Goal: Task Accomplishment & Management: Manage account settings

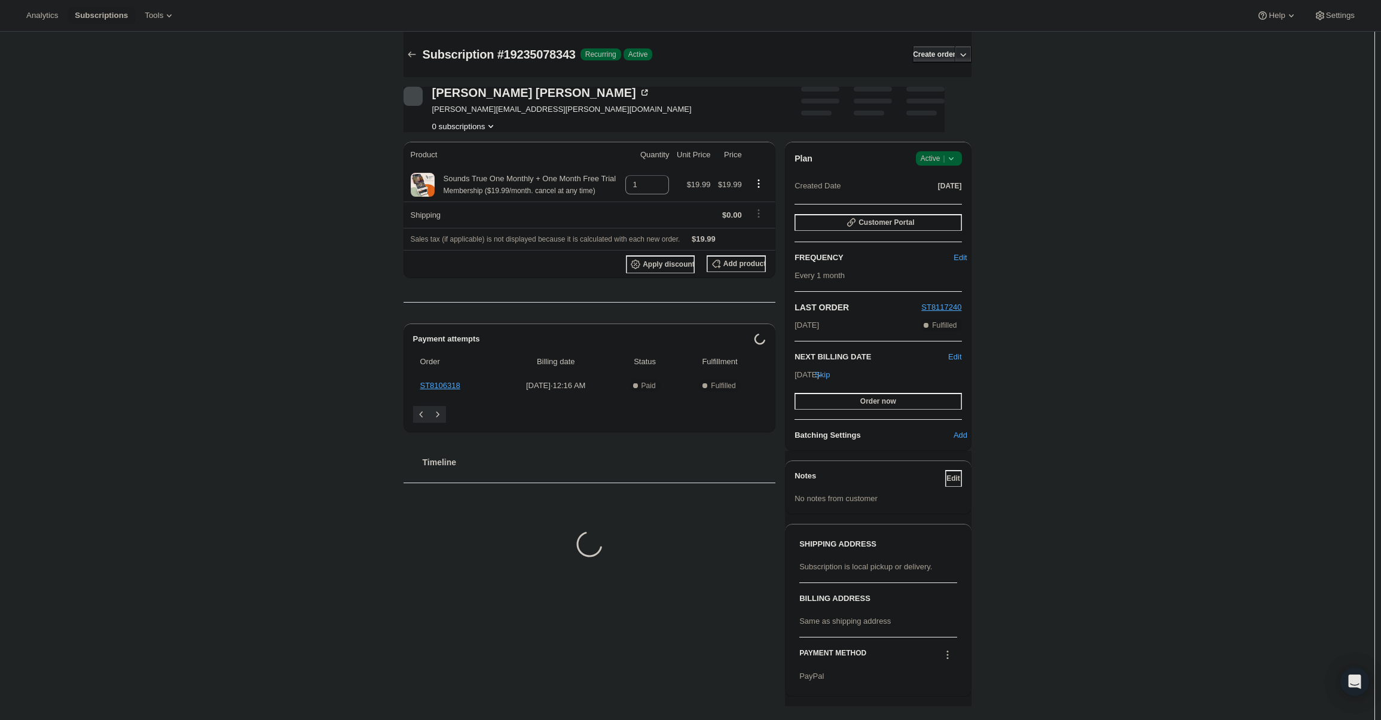
click at [937, 159] on span "Active |" at bounding box center [939, 158] width 36 height 12
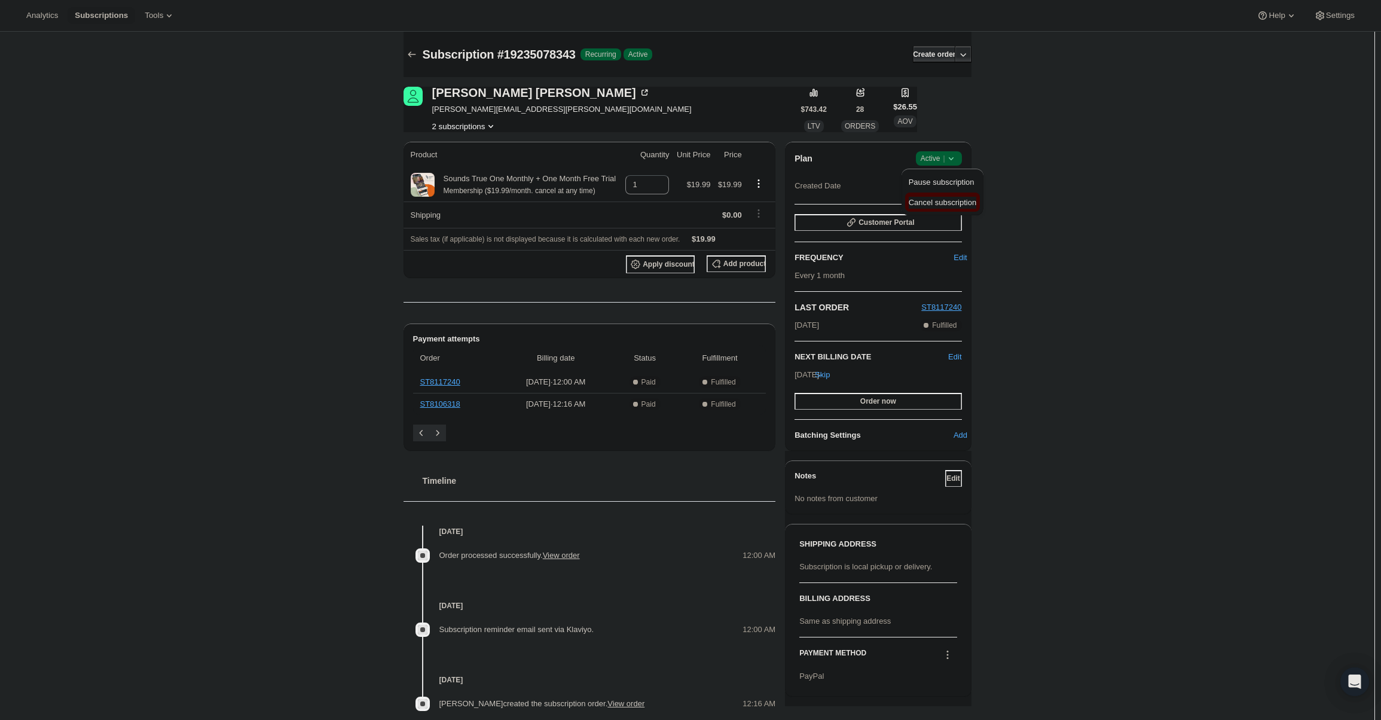
click at [941, 203] on span "Cancel subscription" at bounding box center [943, 202] width 68 height 9
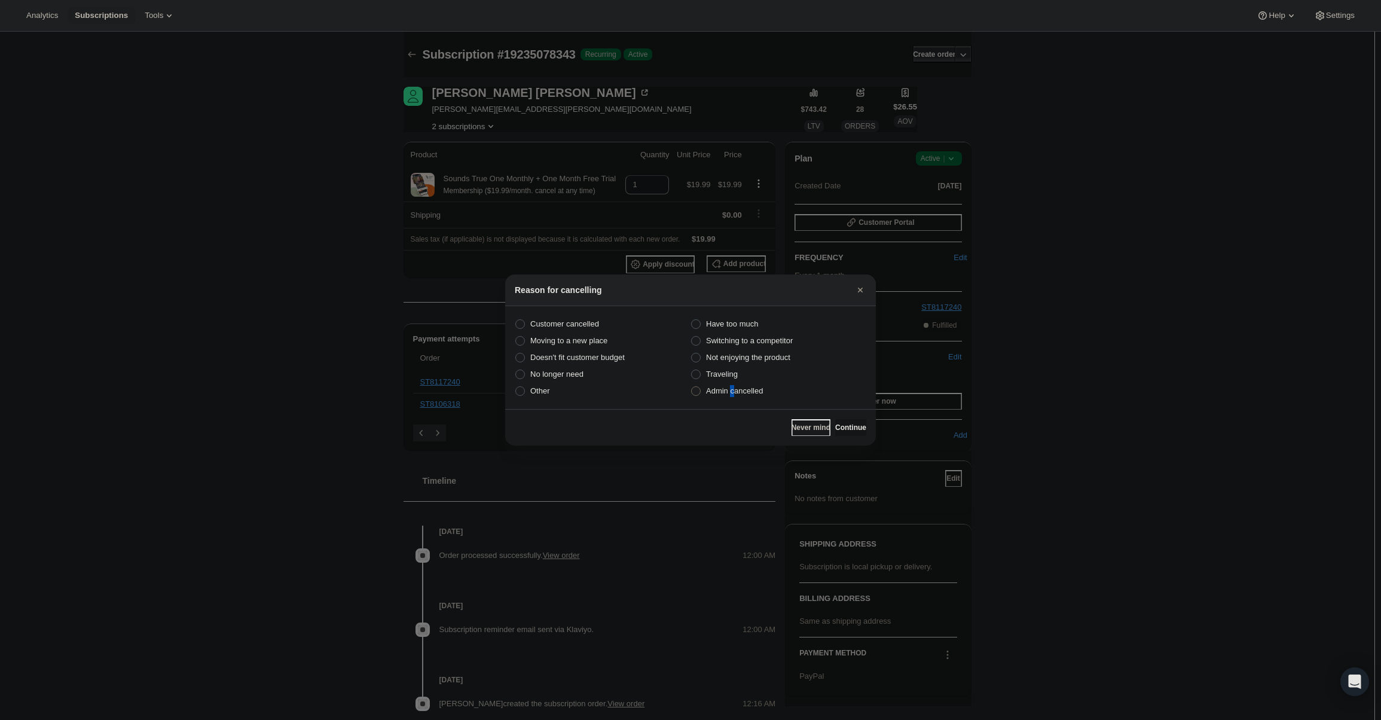
click at [733, 389] on span "Admin cancelled" at bounding box center [734, 390] width 57 height 9
click at [742, 393] on span "Admin cancelled" at bounding box center [734, 390] width 57 height 9
click at [692, 387] on input "Admin cancelled" at bounding box center [691, 386] width 1 height 1
radio input "true"
click at [835, 421] on button "Continue" at bounding box center [850, 427] width 31 height 17
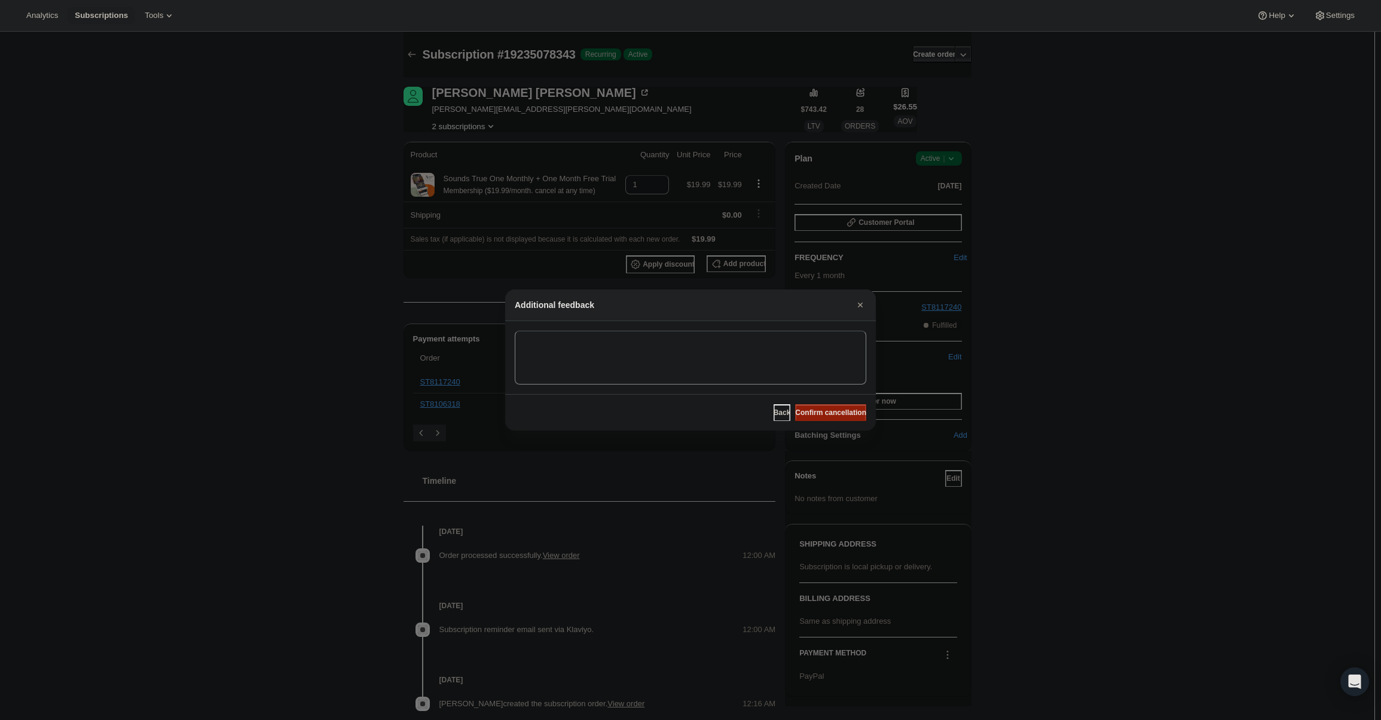
click at [831, 419] on button "Confirm cancellation" at bounding box center [830, 412] width 71 height 17
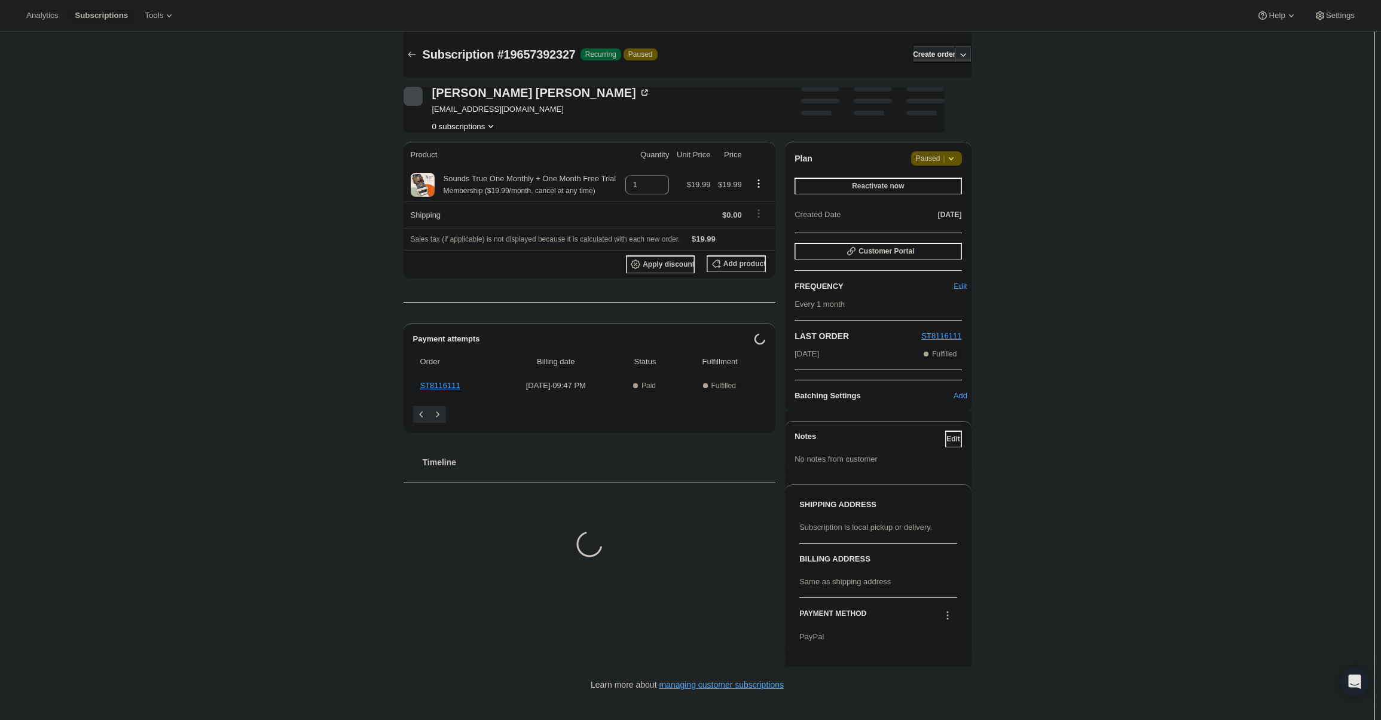
click at [946, 151] on div "Plan Attention Paused | Reactivate now Created Date Aug 14, 2025 Customer Porta…" at bounding box center [878, 277] width 186 height 270
click at [944, 156] on span "|" at bounding box center [944, 159] width 2 height 10
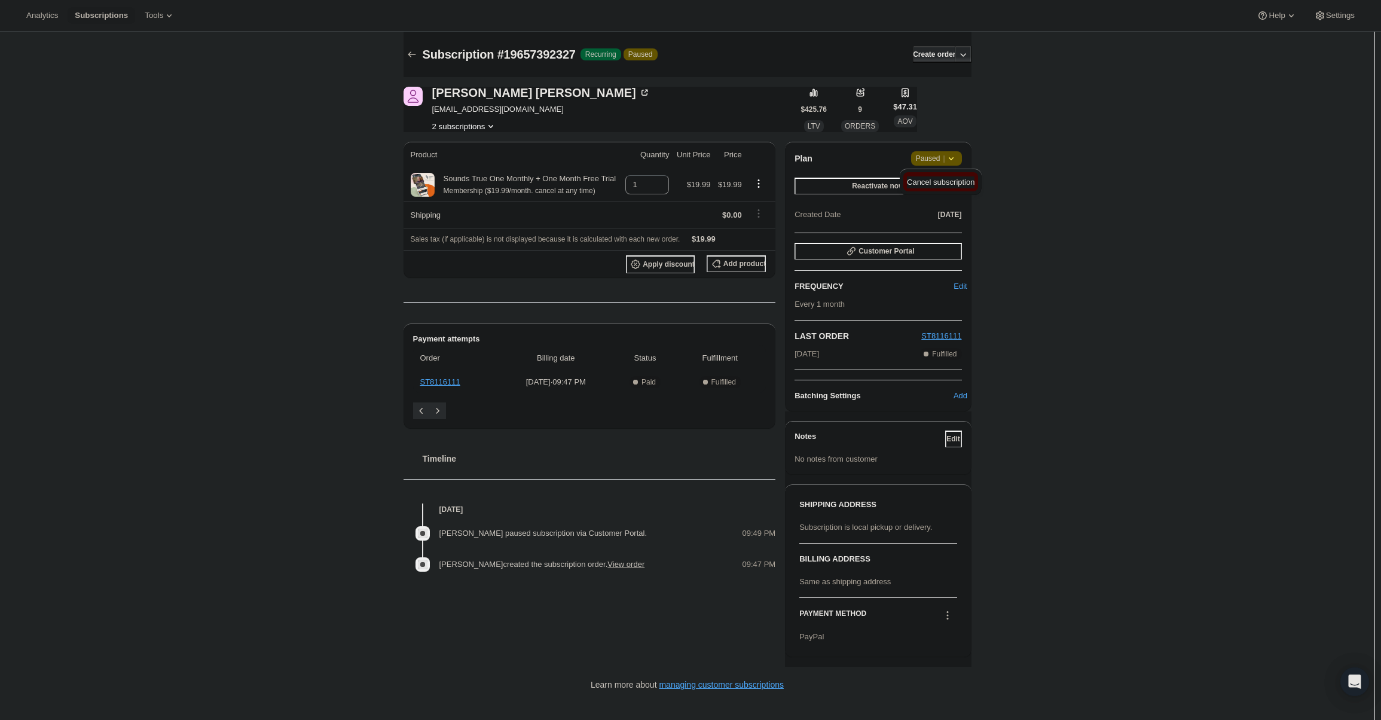
click at [944, 180] on span "Cancel subscription" at bounding box center [941, 182] width 68 height 9
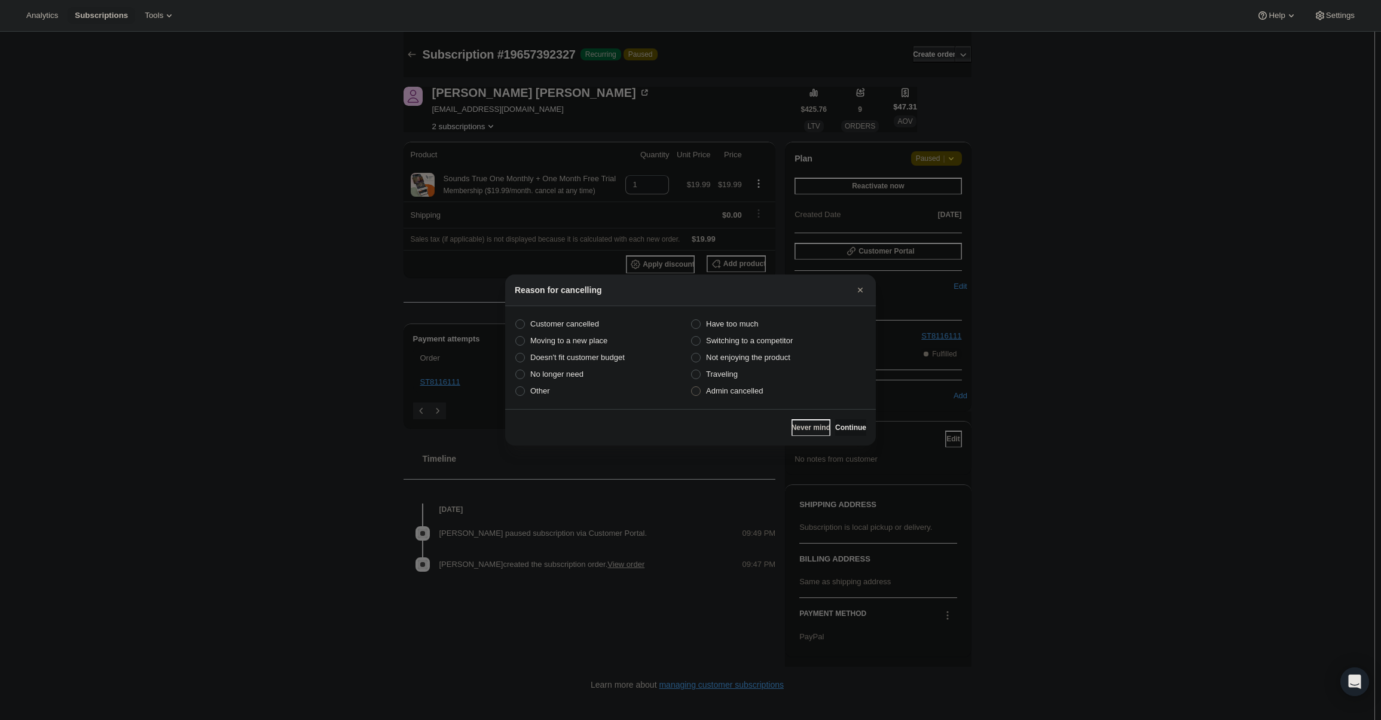
click at [759, 396] on span "Admin cancelled" at bounding box center [734, 391] width 57 height 12
click at [692, 387] on input "Admin cancelled" at bounding box center [691, 386] width 1 height 1
radio input "true"
click at [835, 422] on button "Continue" at bounding box center [850, 427] width 31 height 17
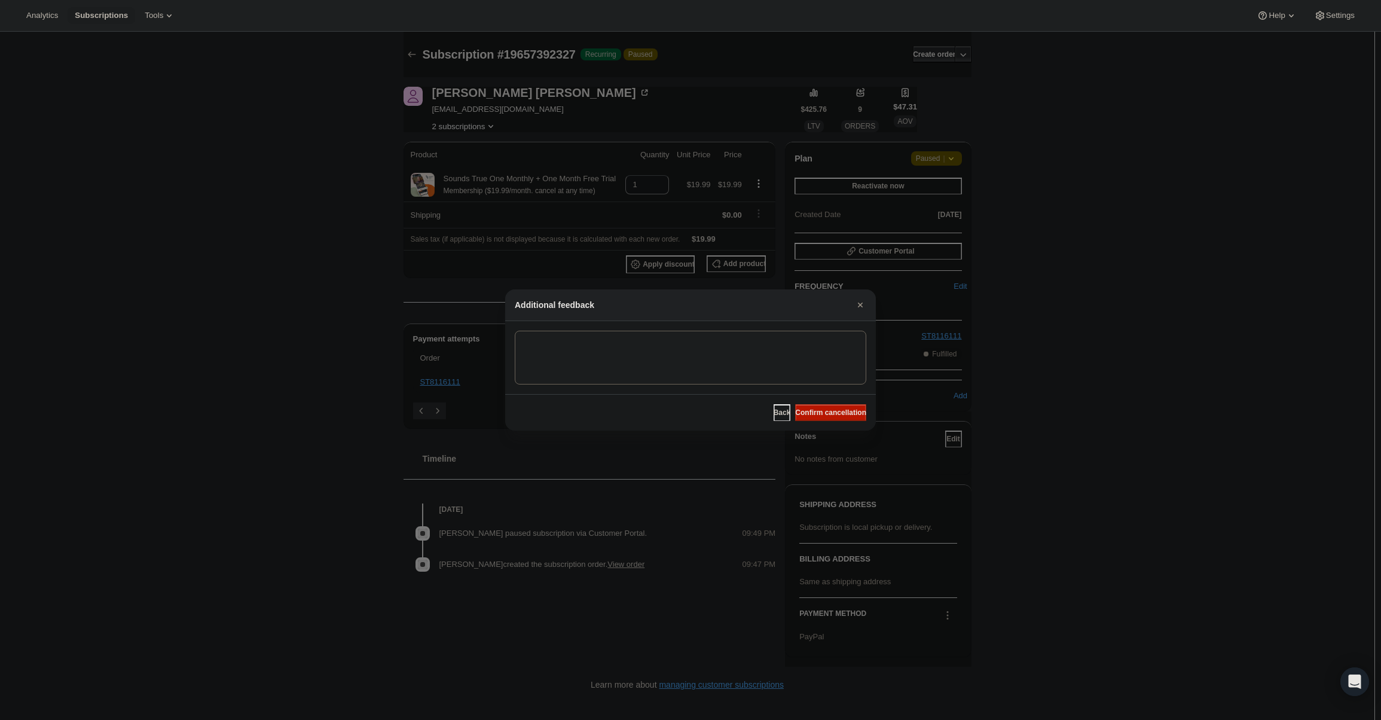
click at [828, 409] on span "Confirm cancellation" at bounding box center [830, 413] width 71 height 10
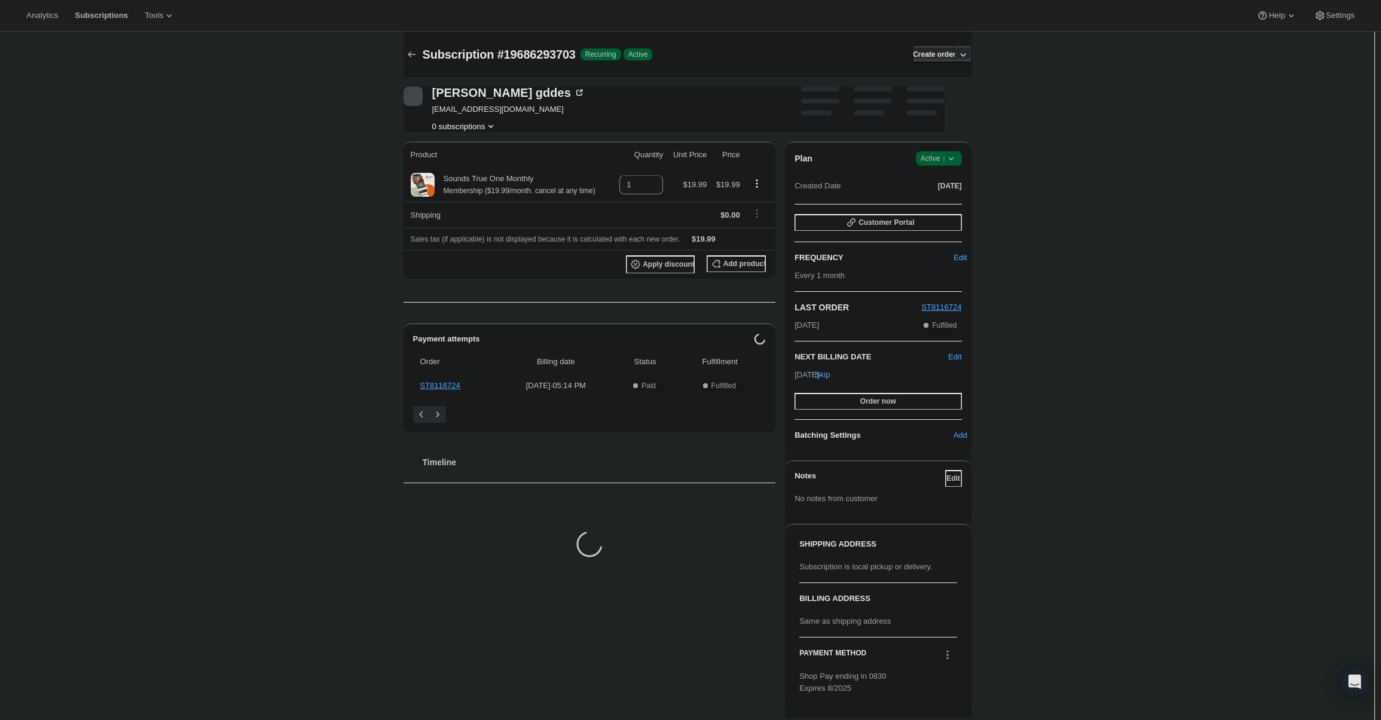
click at [940, 162] on span "Active |" at bounding box center [939, 158] width 36 height 12
click at [939, 204] on span "Cancel subscription" at bounding box center [943, 202] width 68 height 9
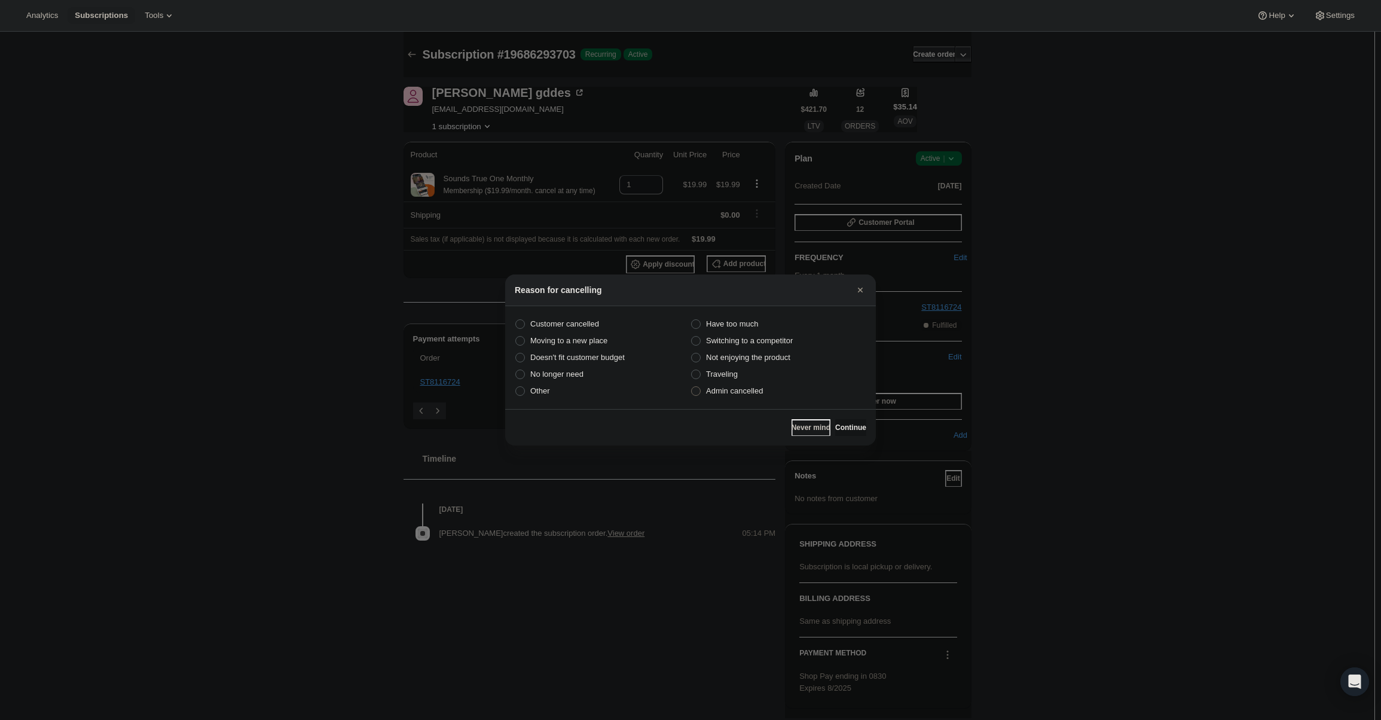
click at [757, 390] on span "Admin cancelled" at bounding box center [734, 390] width 57 height 9
click at [692, 387] on input "Admin cancelled" at bounding box center [691, 386] width 1 height 1
radio input "true"
click at [845, 427] on span "Continue" at bounding box center [850, 428] width 31 height 10
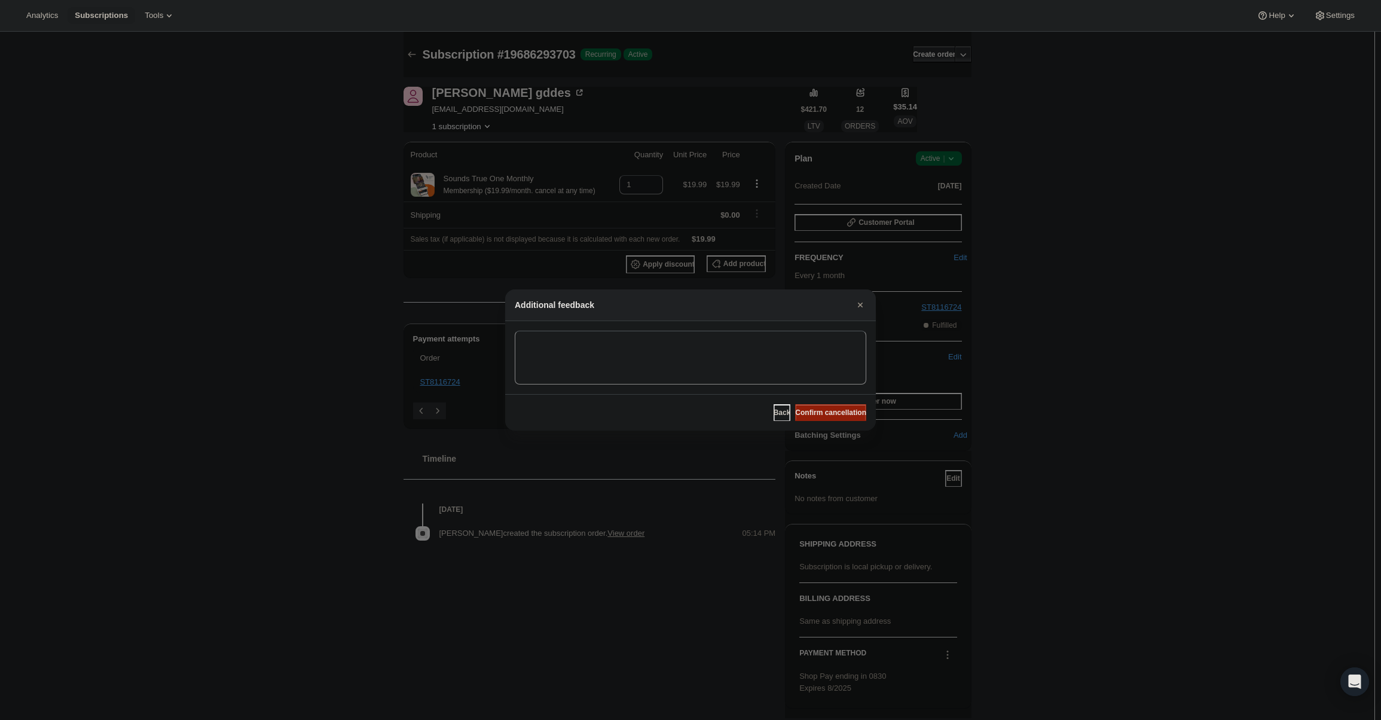
click at [842, 417] on span "Confirm cancellation" at bounding box center [830, 413] width 71 height 10
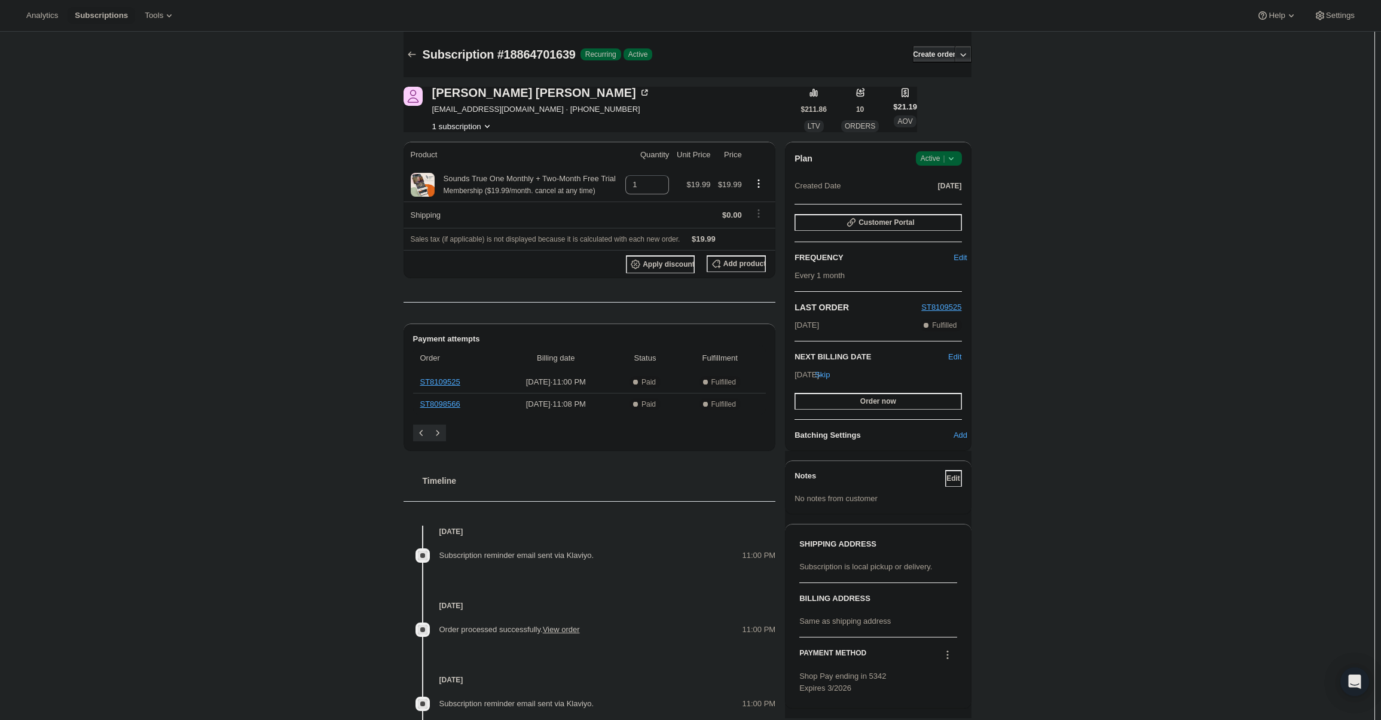
click at [1225, 246] on div "Subscription #18864701639. This page is ready Subscription #18864701639 Success…" at bounding box center [687, 426] width 1374 height 788
drag, startPoint x: 937, startPoint y: 187, endPoint x: 937, endPoint y: 166, distance: 21.5
click at [938, 181] on span "Jun 26, 2025" at bounding box center [950, 186] width 24 height 10
click at [937, 163] on span "Active |" at bounding box center [939, 158] width 36 height 12
click at [1063, 206] on div "Subscription #18864701639. This page is ready Subscription #18864701639 Success…" at bounding box center [687, 426] width 1374 height 788
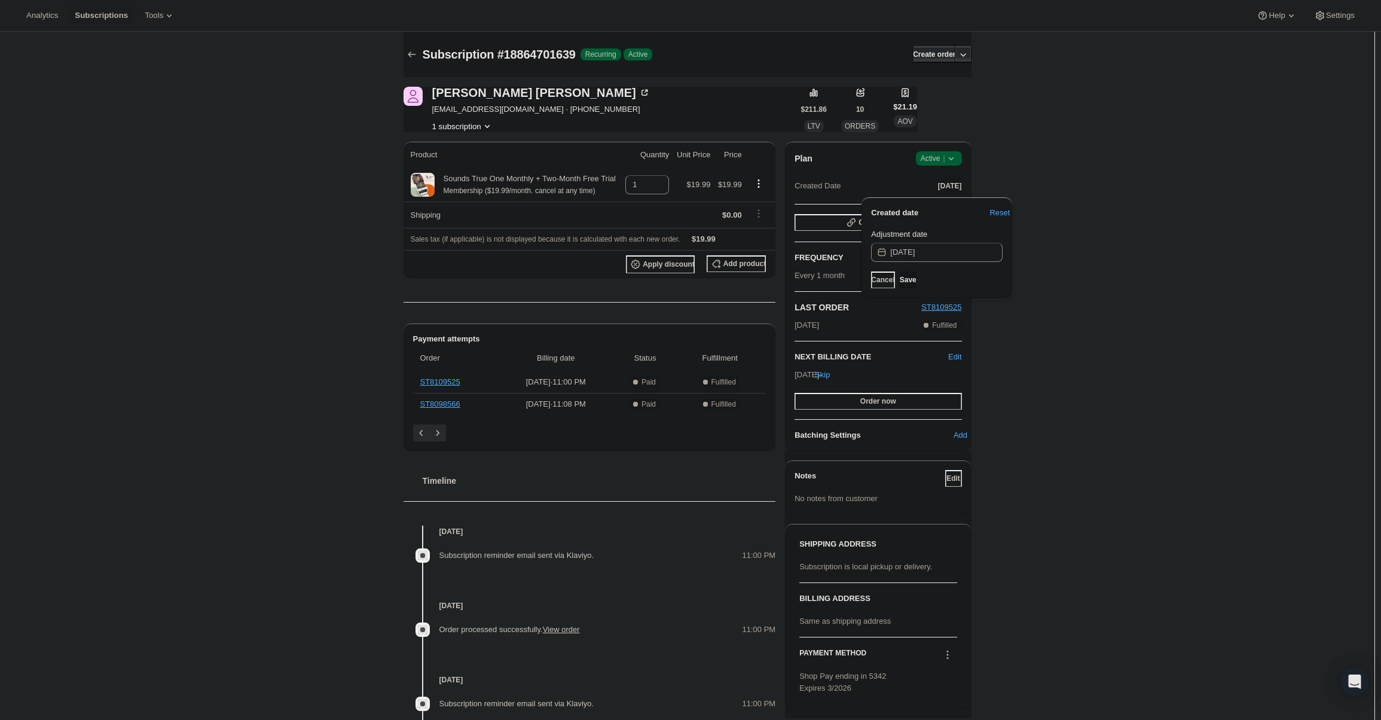
click at [933, 280] on div "Cancel Save" at bounding box center [937, 279] width 132 height 17
click at [894, 277] on button "Cancel" at bounding box center [882, 279] width 23 height 17
click at [943, 155] on span "Active |" at bounding box center [939, 158] width 36 height 12
click at [943, 207] on span "Cancel subscription" at bounding box center [943, 202] width 68 height 9
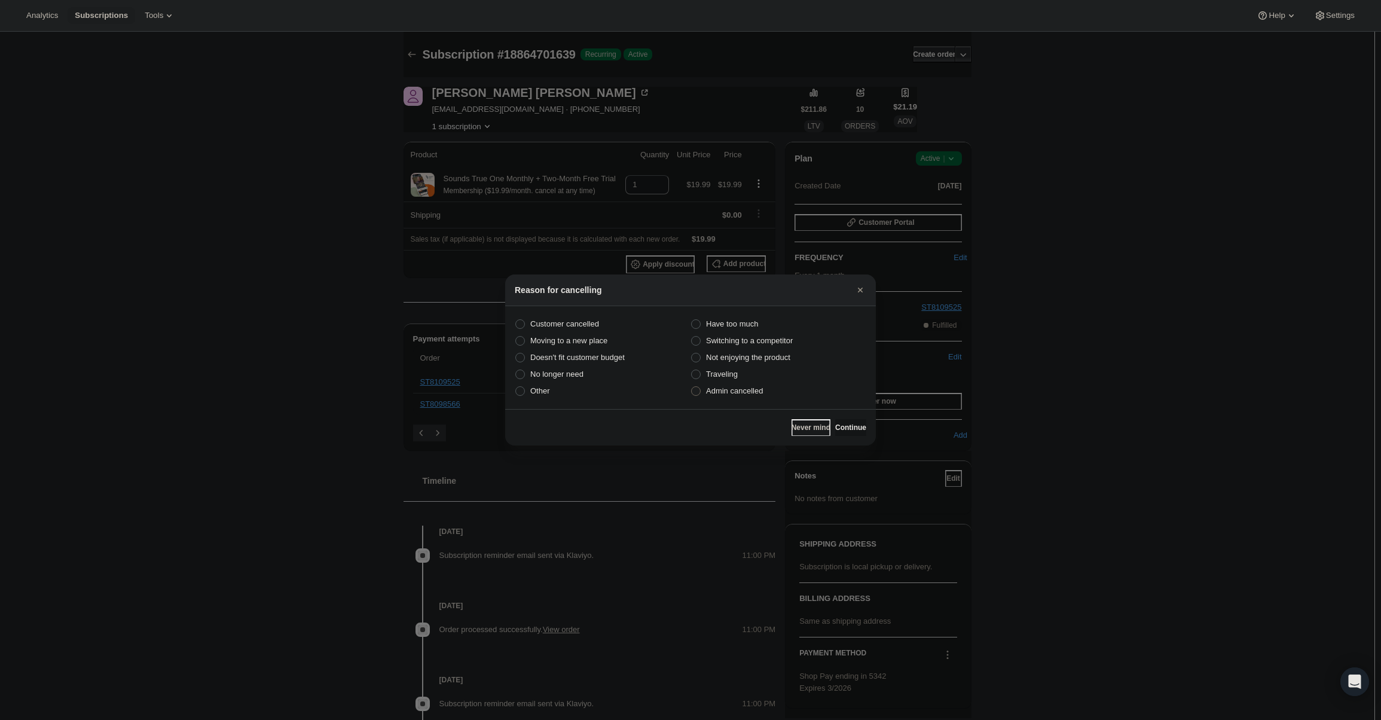
click at [744, 397] on section "Customer cancelled Have too much Moving to a new place Switching to a competito…" at bounding box center [690, 357] width 371 height 103
click at [743, 392] on span "Admin cancelled" at bounding box center [734, 390] width 57 height 9
click at [692, 387] on input "Admin cancelled" at bounding box center [691, 386] width 1 height 1
radio input "true"
click at [835, 426] on span "Continue" at bounding box center [850, 428] width 31 height 10
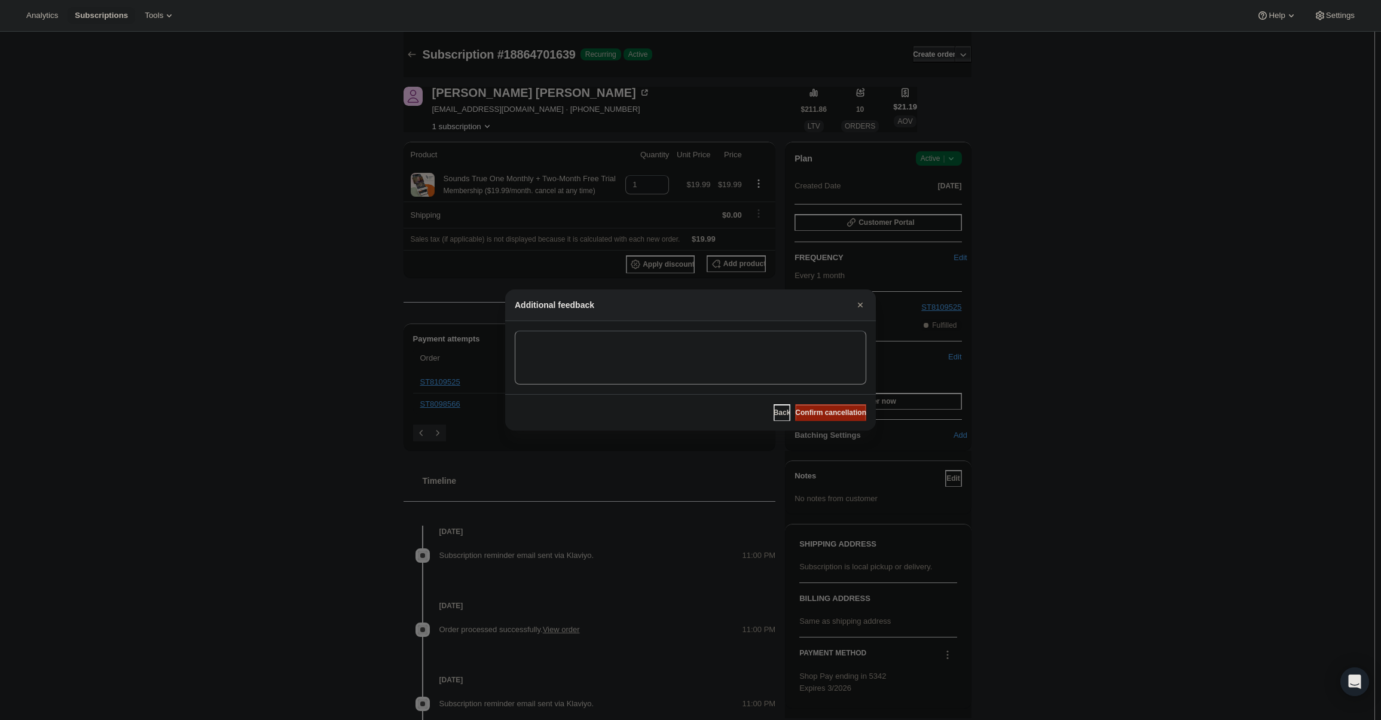
click at [829, 418] on button "Confirm cancellation" at bounding box center [830, 412] width 71 height 17
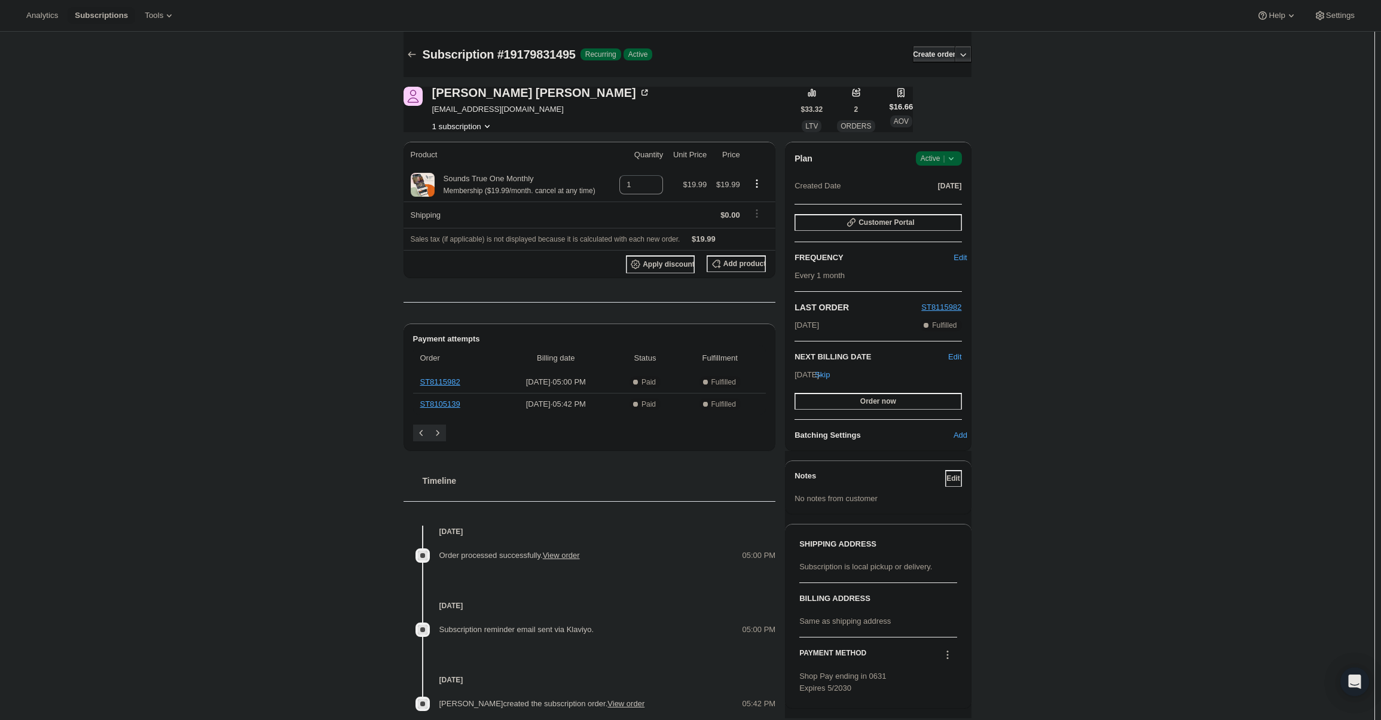
click at [956, 162] on icon at bounding box center [951, 158] width 12 height 12
click at [943, 198] on span "Cancel subscription" at bounding box center [943, 202] width 68 height 9
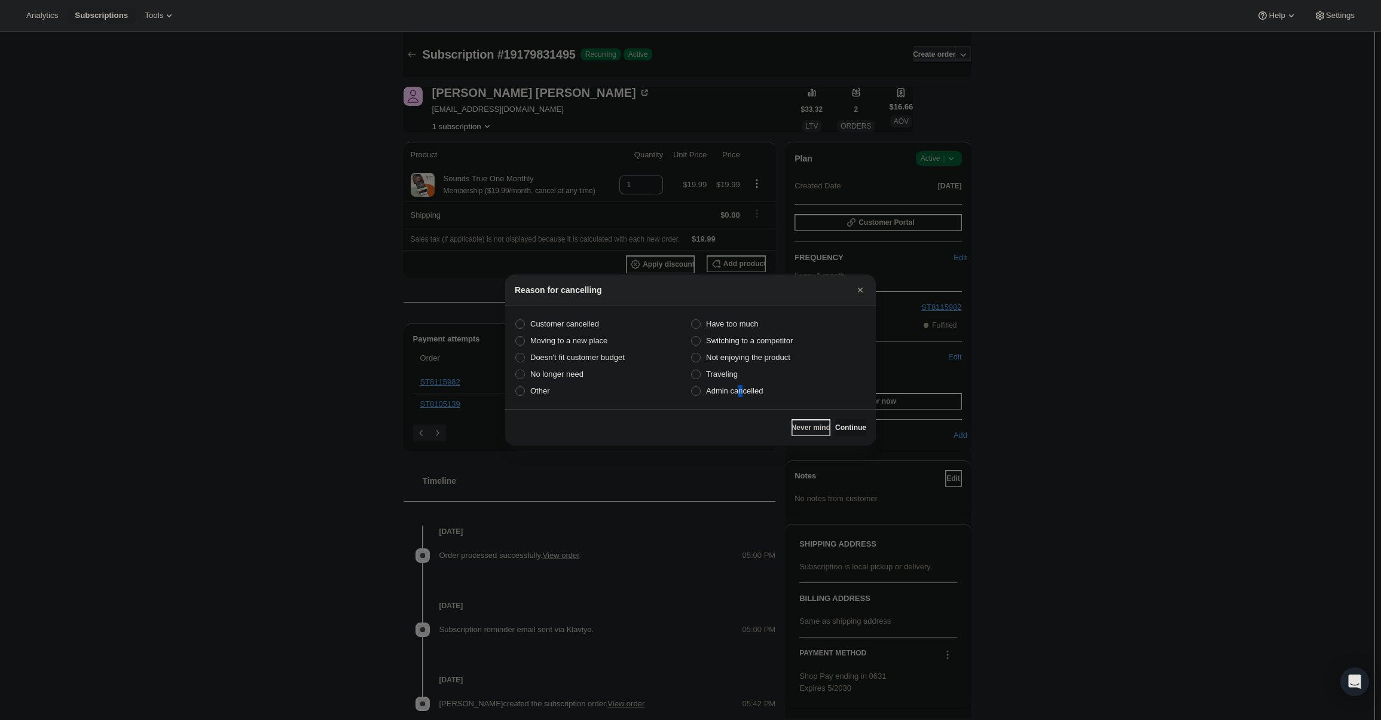
drag, startPoint x: 740, startPoint y: 397, endPoint x: 828, endPoint y: 423, distance: 91.7
click at [741, 399] on section "Customer cancelled Have too much Moving to a new place Switching to a competito…" at bounding box center [690, 357] width 371 height 103
click at [756, 394] on span "Admin cancelled" at bounding box center [734, 390] width 57 height 9
click at [692, 387] on input "Admin cancelled" at bounding box center [691, 386] width 1 height 1
radio input "true"
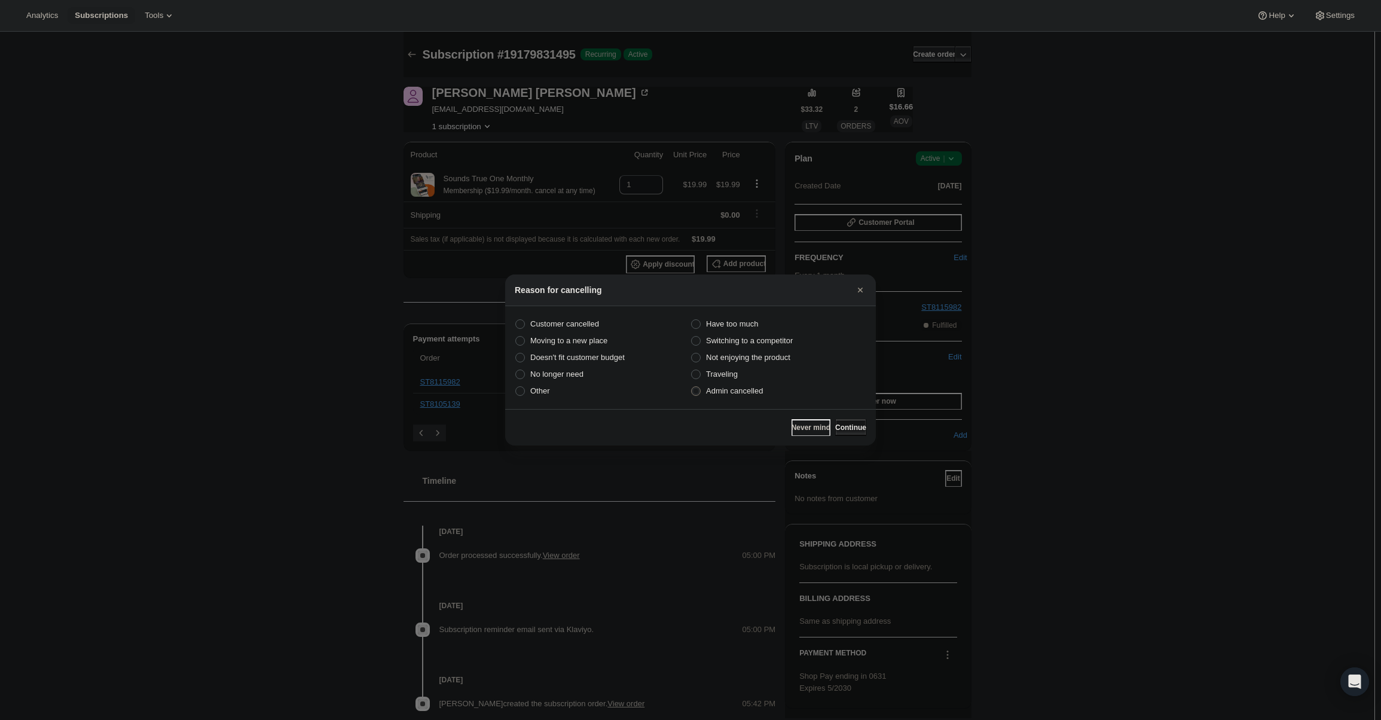
click at [838, 427] on span "Continue" at bounding box center [850, 428] width 31 height 10
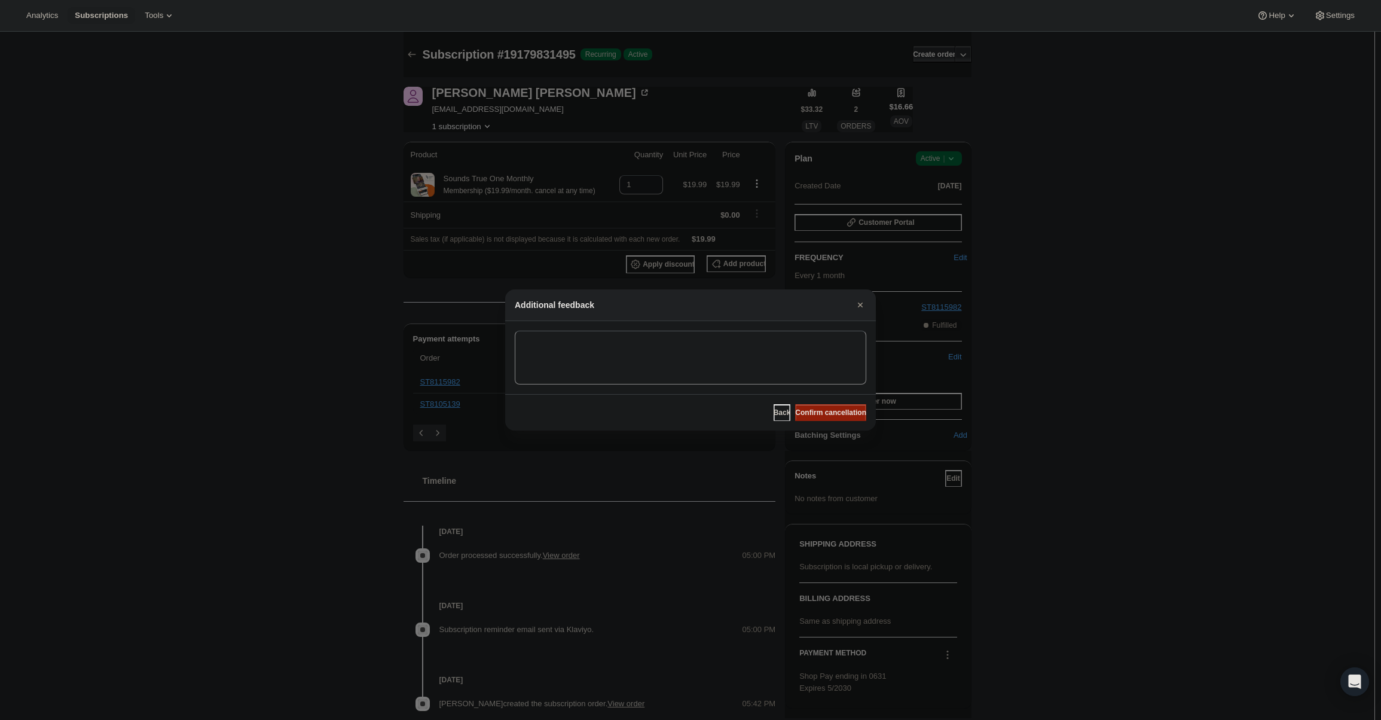
click at [838, 415] on span "Confirm cancellation" at bounding box center [830, 413] width 71 height 10
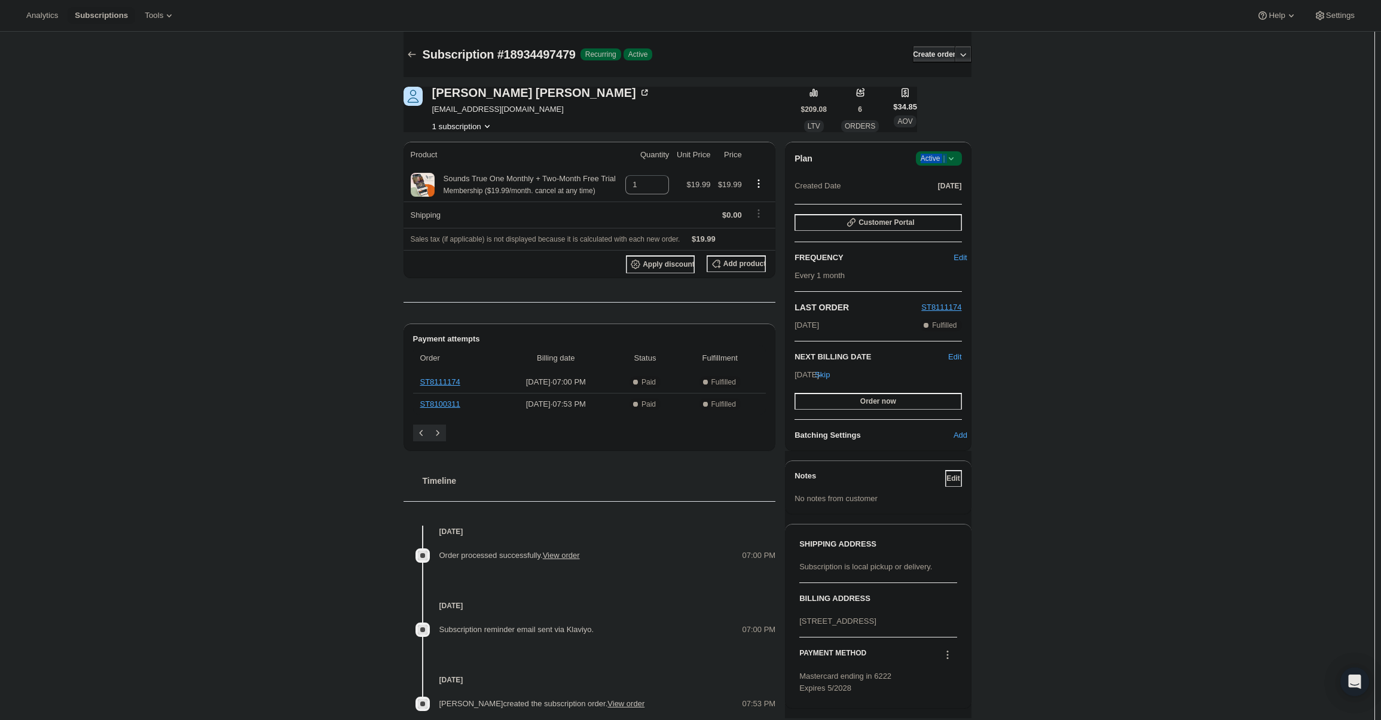
click at [959, 151] on div "Plan Success Active | Created Date [DATE] Customer Portal FREQUENCY Edit Every …" at bounding box center [878, 296] width 186 height 309
click at [950, 164] on span "Success Active |" at bounding box center [939, 158] width 46 height 14
click at [954, 204] on span "Cancel subscription" at bounding box center [943, 202] width 68 height 9
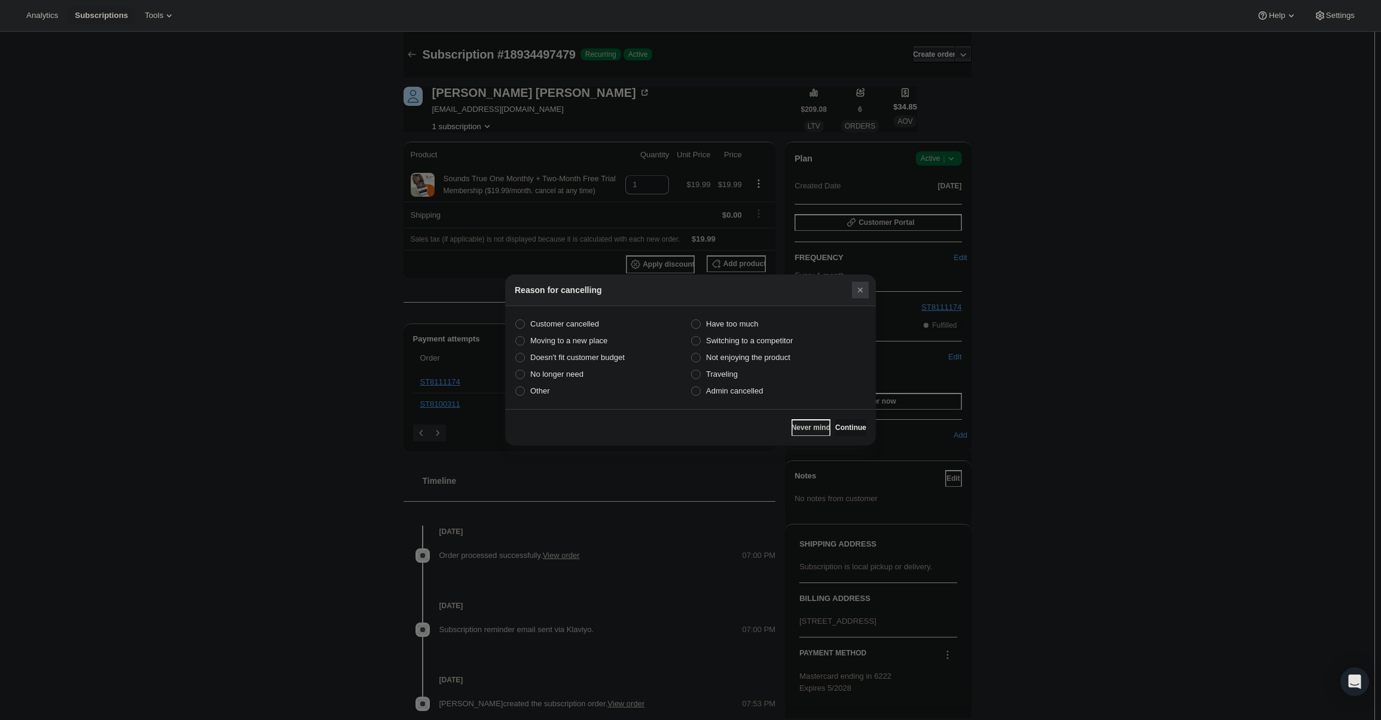
click at [906, 246] on div at bounding box center [690, 360] width 1381 height 720
